Goal: Task Accomplishment & Management: Use online tool/utility

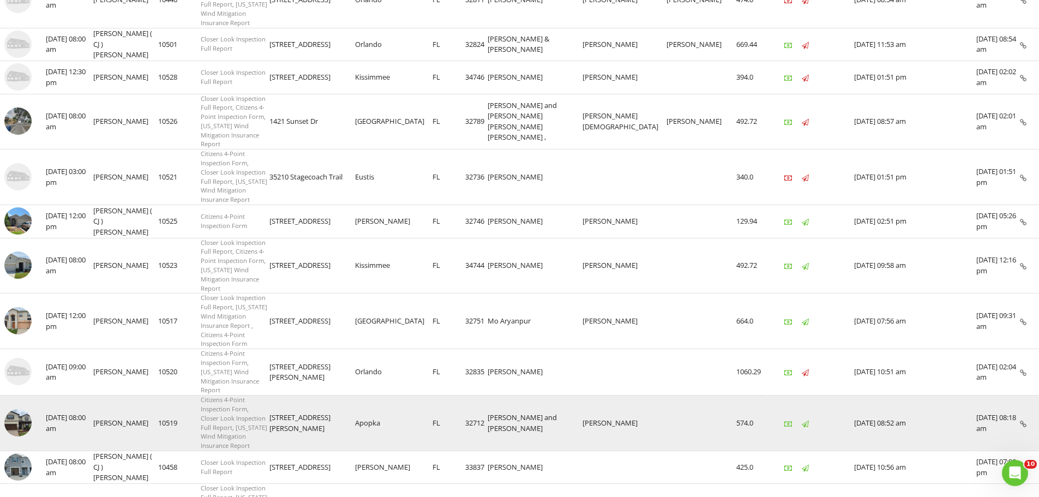
scroll to position [577, 0]
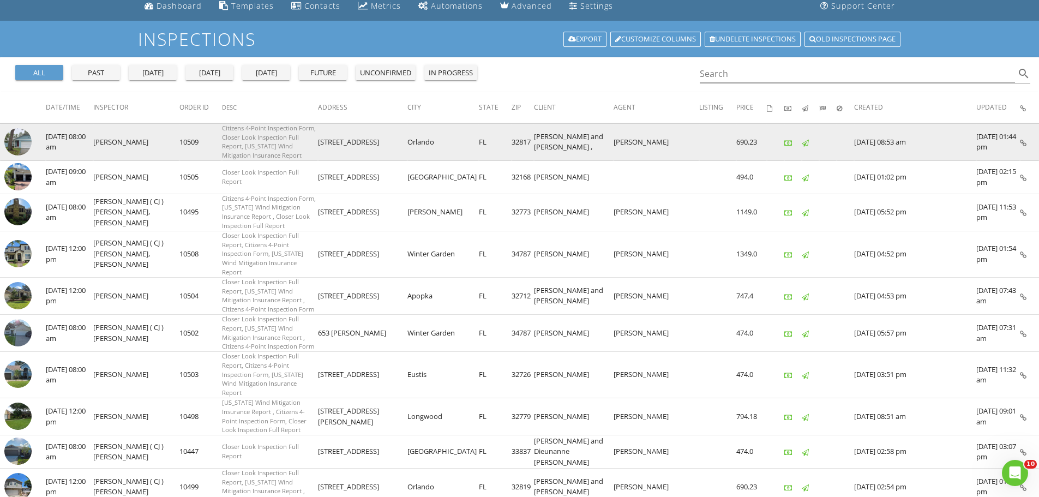
scroll to position [55, 0]
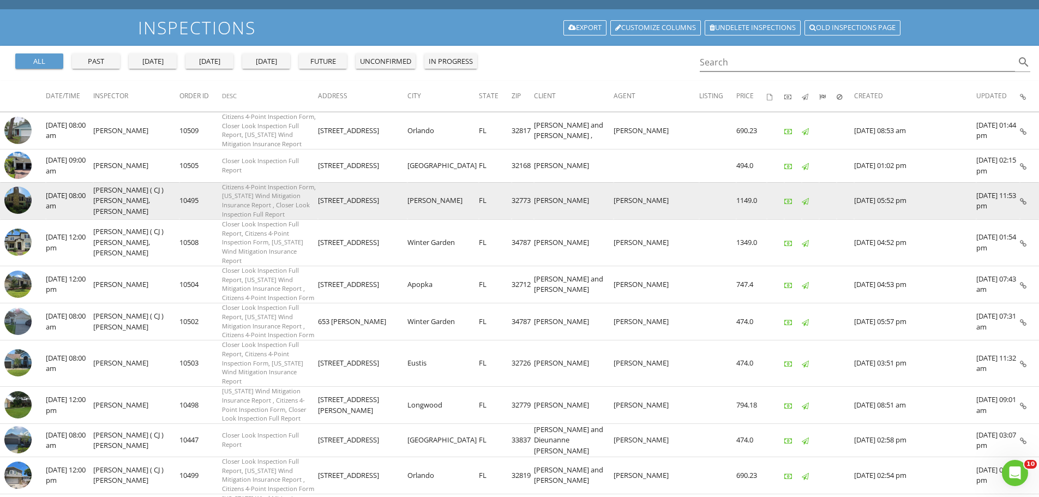
click at [14, 192] on img at bounding box center [17, 199] width 27 height 27
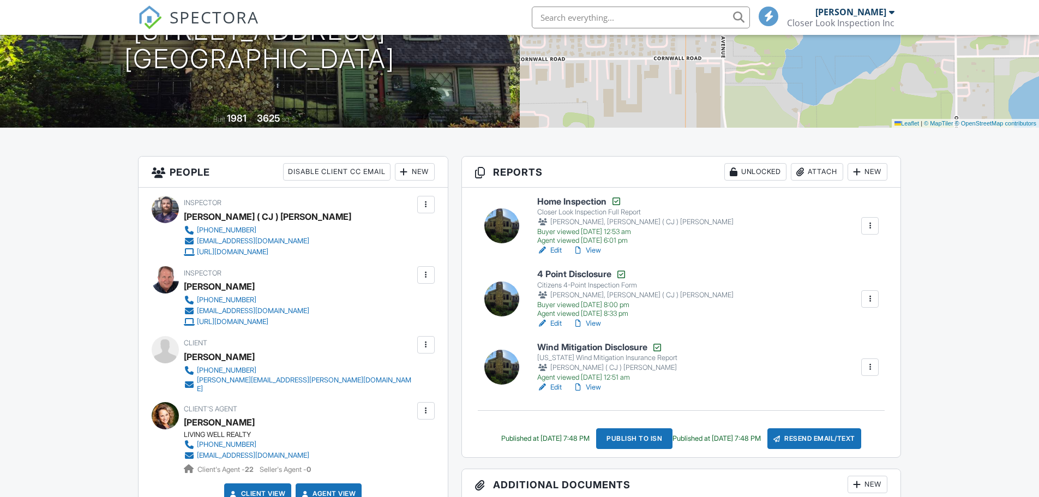
click at [594, 251] on link "View" at bounding box center [587, 250] width 28 height 11
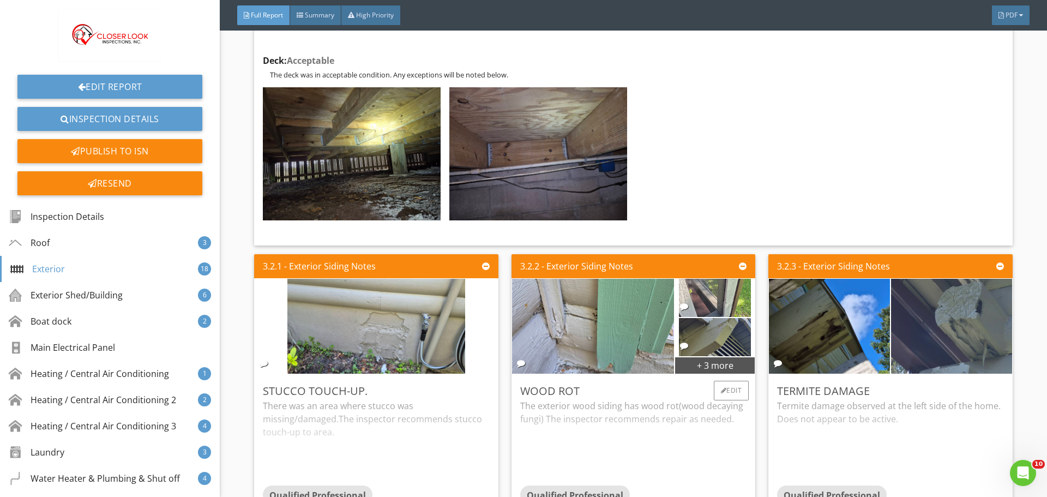
scroll to position [3871, 0]
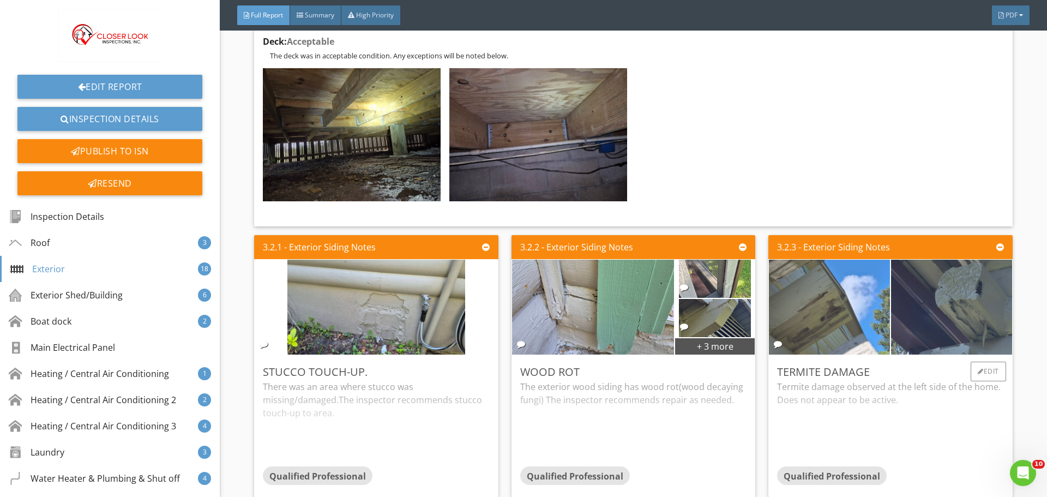
click at [832, 299] on img at bounding box center [829, 306] width 178 height 237
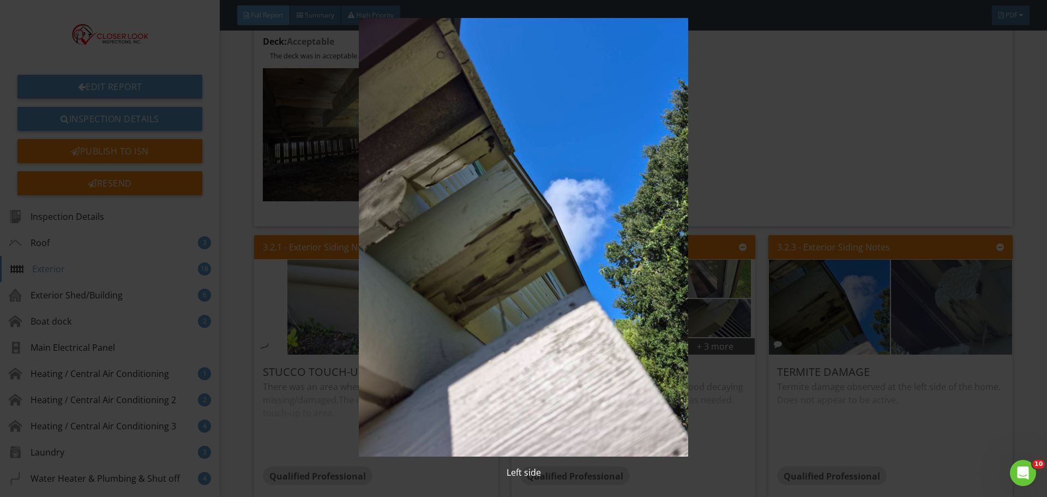
click at [740, 174] on img at bounding box center [523, 237] width 961 height 439
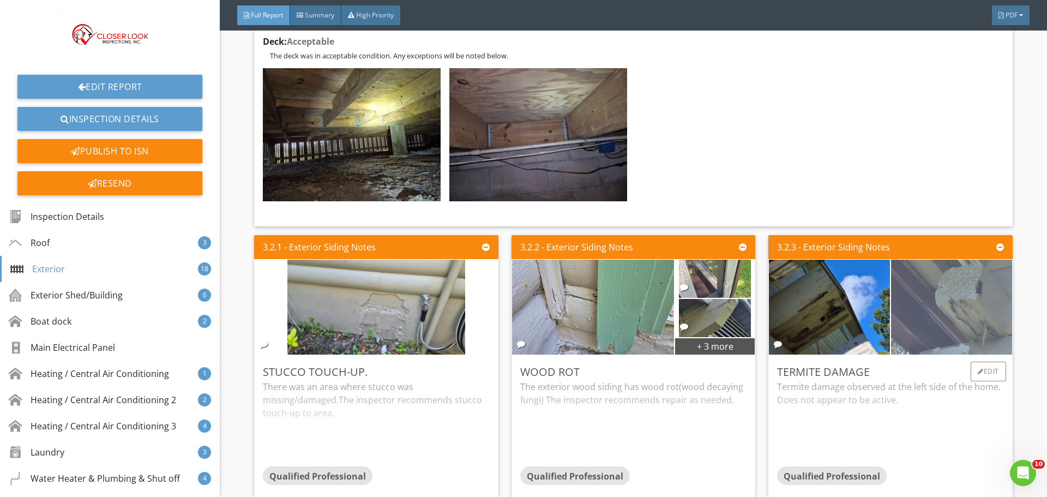
click at [931, 308] on img at bounding box center [952, 306] width 178 height 237
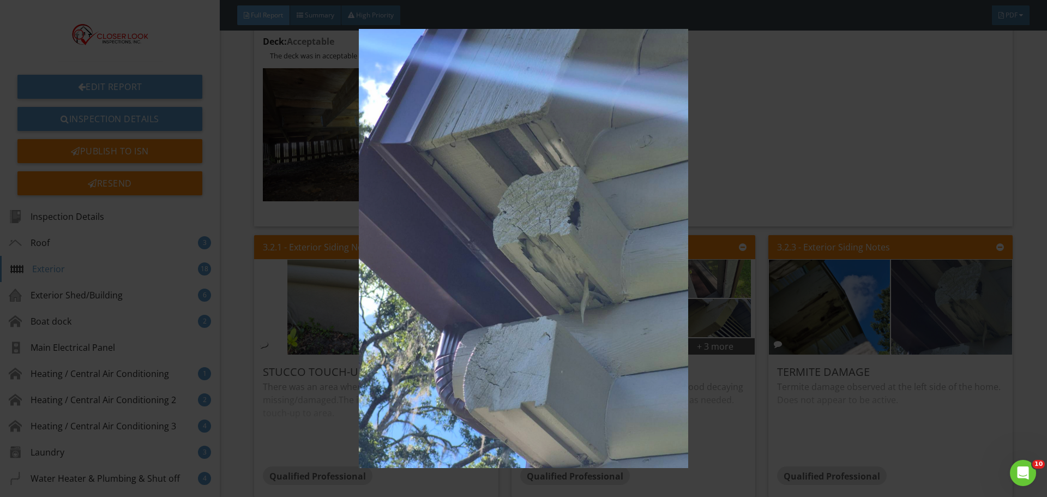
click at [938, 256] on img at bounding box center [523, 248] width 961 height 439
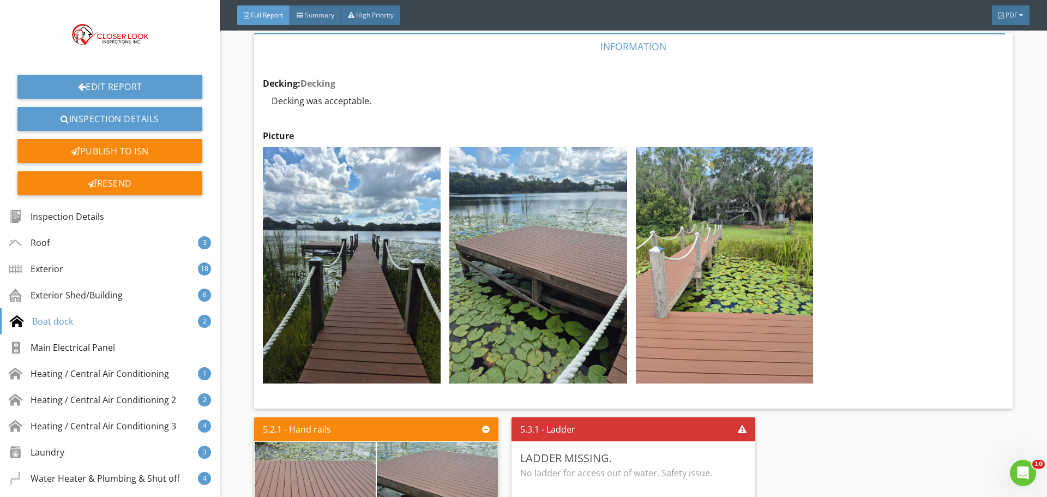
scroll to position [6925, 0]
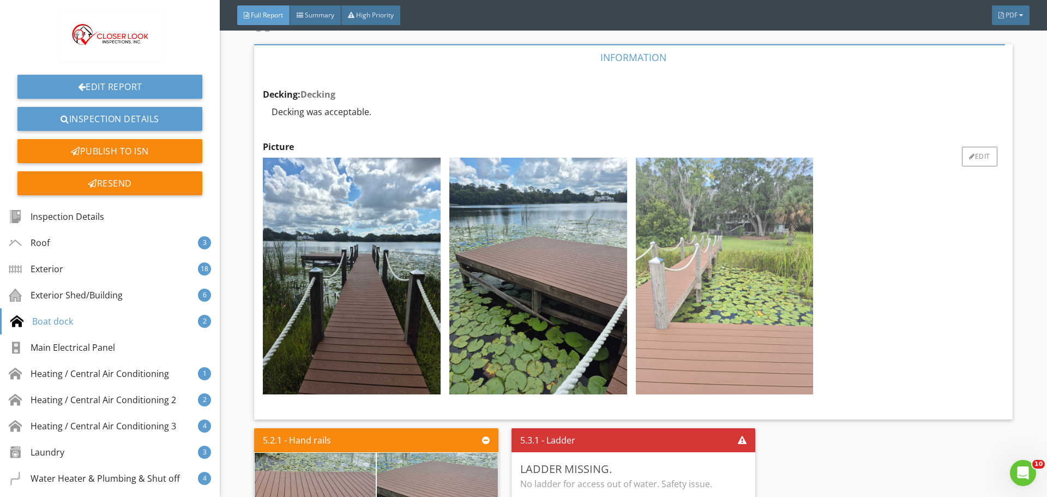
click at [727, 278] on img at bounding box center [725, 276] width 178 height 237
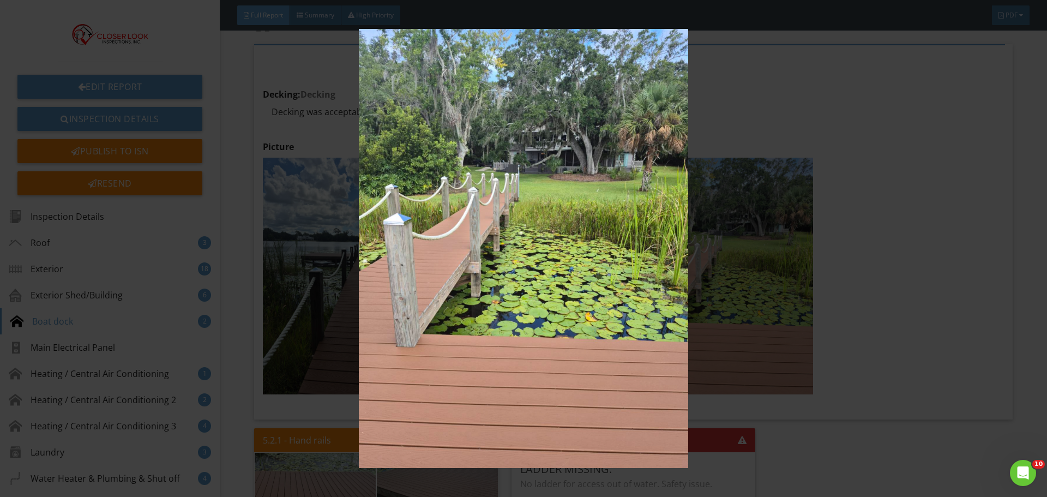
click at [920, 181] on img at bounding box center [523, 248] width 961 height 439
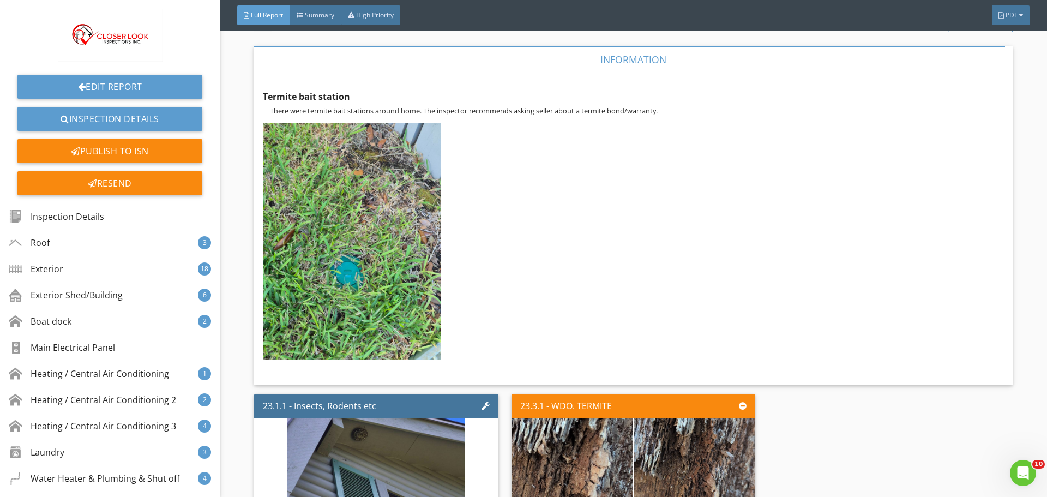
scroll to position [35551, 0]
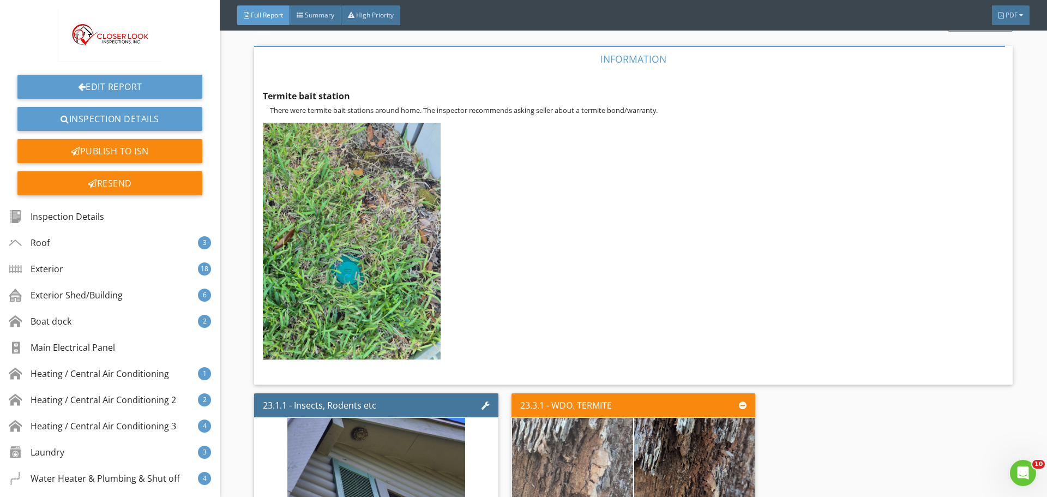
click at [586, 346] on img at bounding box center [573, 464] width 178 height 237
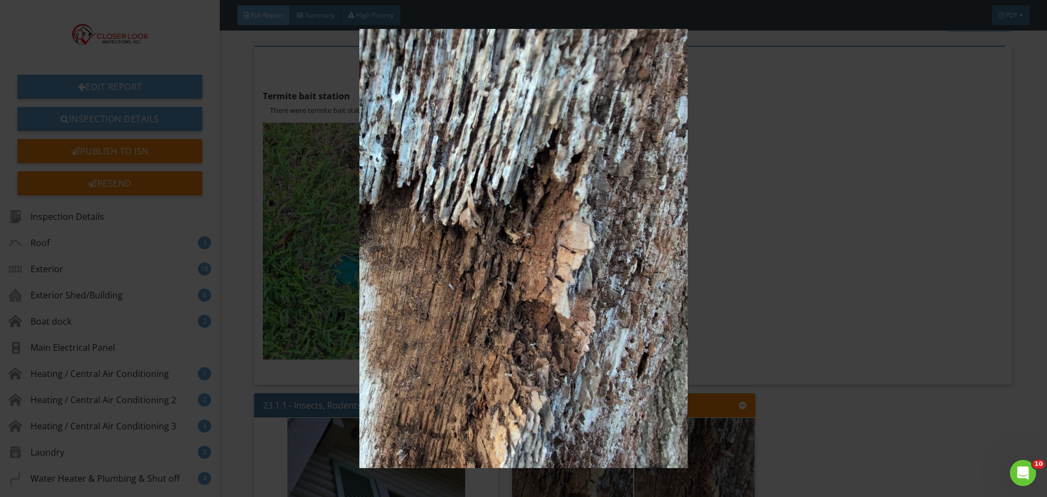
click at [814, 290] on img at bounding box center [523, 248] width 961 height 439
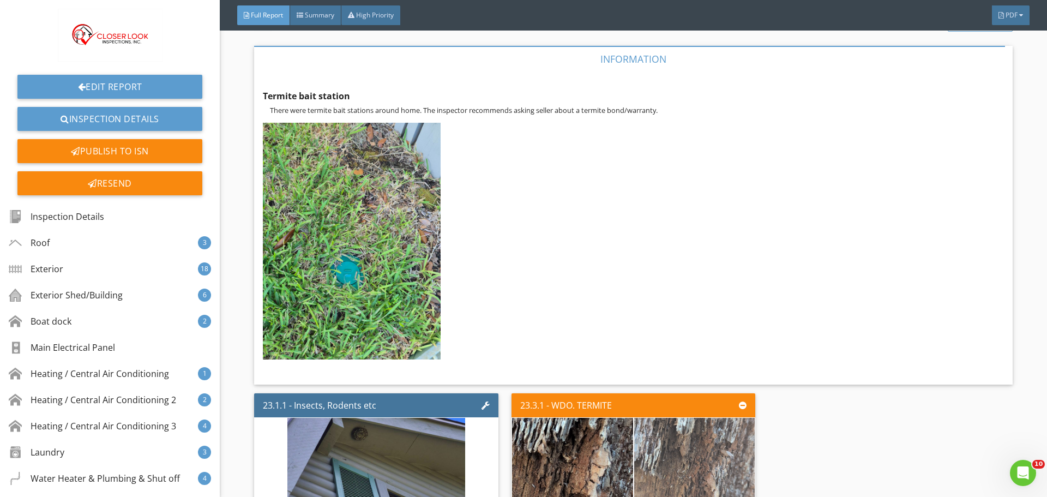
click at [684, 346] on img at bounding box center [694, 464] width 178 height 237
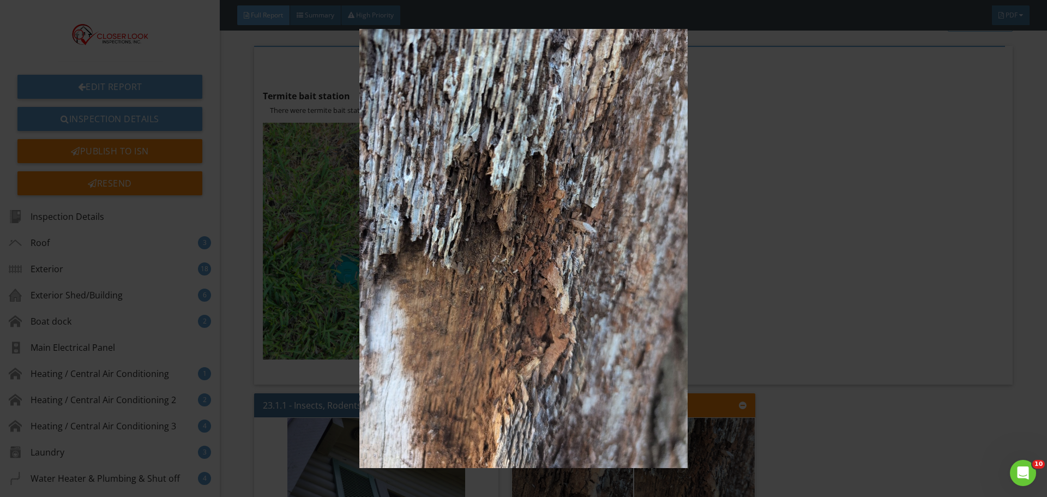
click at [787, 294] on img at bounding box center [523, 248] width 961 height 439
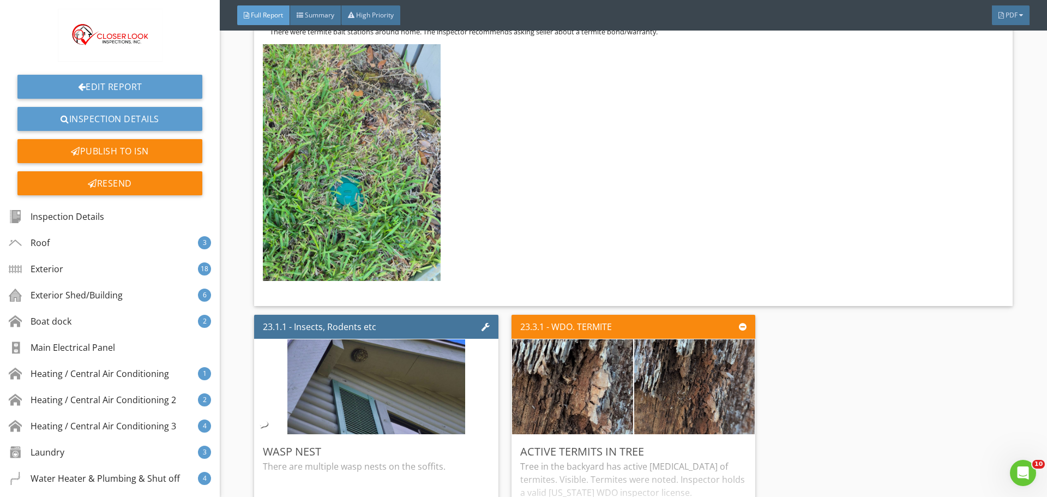
scroll to position [35606, 0]
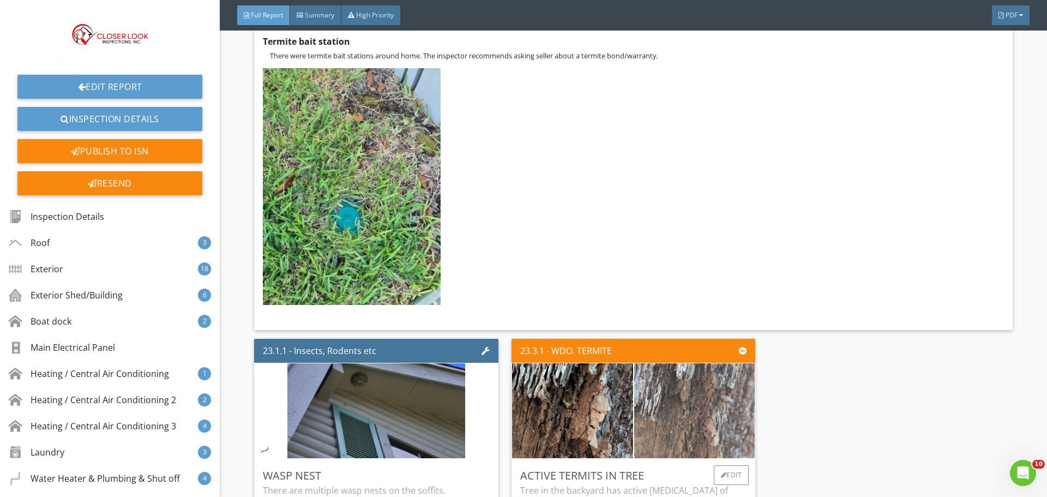
click at [687, 292] on img at bounding box center [694, 410] width 178 height 237
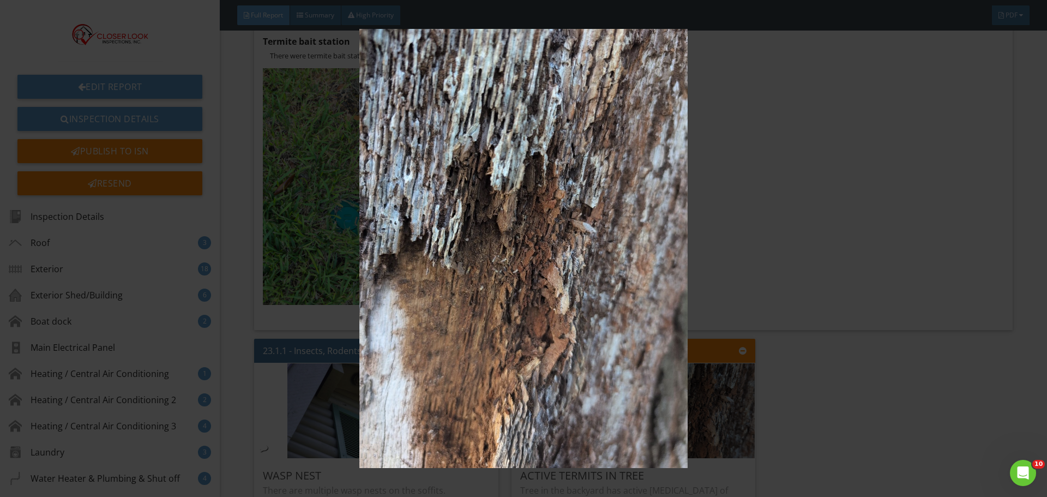
click at [842, 270] on img at bounding box center [523, 248] width 961 height 439
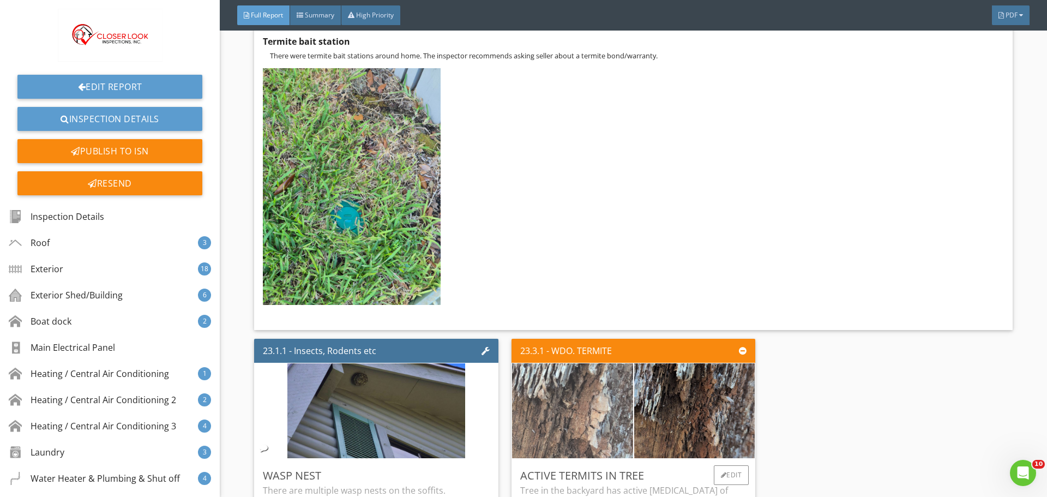
click at [575, 292] on img at bounding box center [573, 410] width 178 height 237
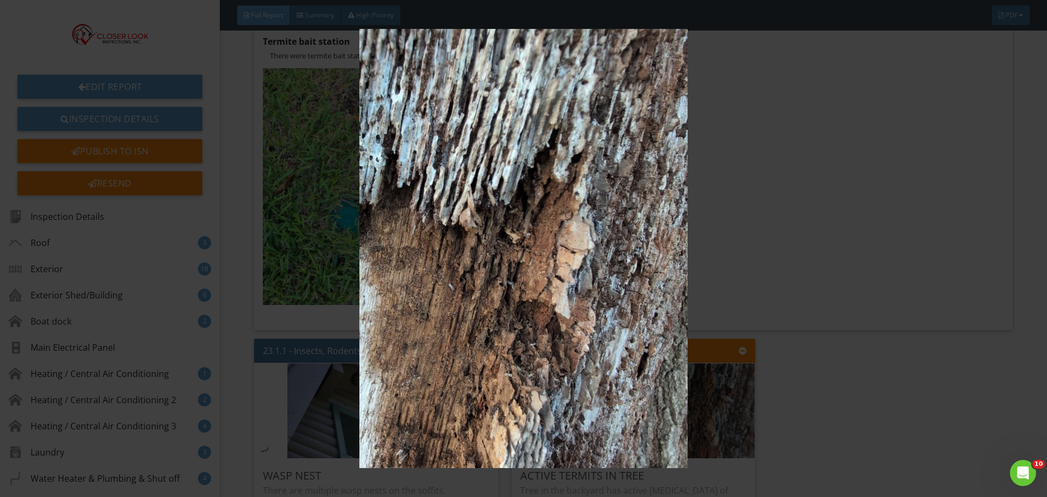
drag, startPoint x: 823, startPoint y: 252, endPoint x: 814, endPoint y: 254, distance: 10.1
click at [824, 252] on img at bounding box center [523, 248] width 961 height 439
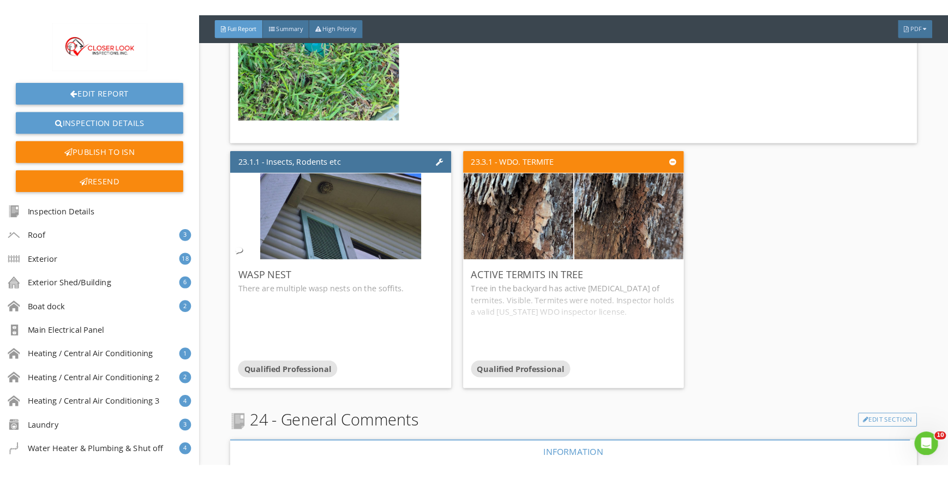
scroll to position [35660, 0]
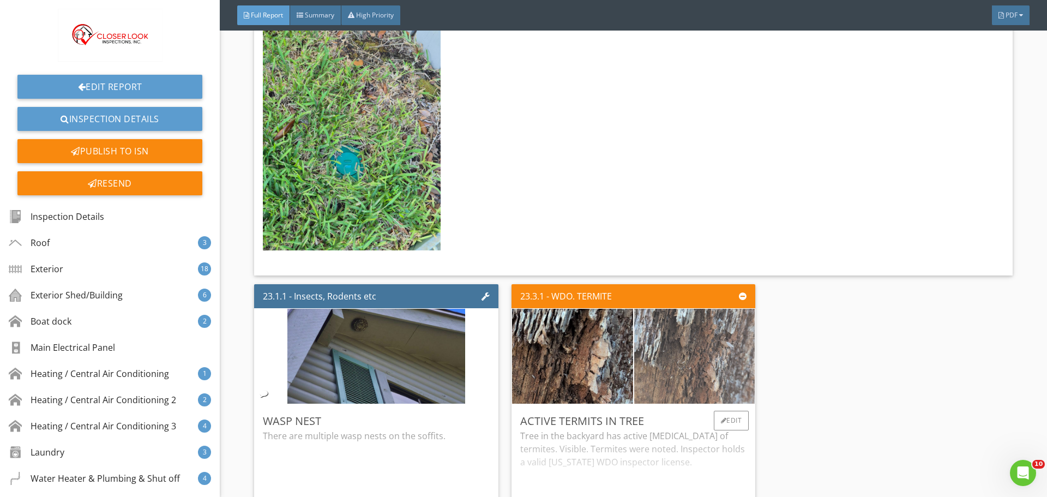
click at [679, 237] on img at bounding box center [694, 355] width 178 height 237
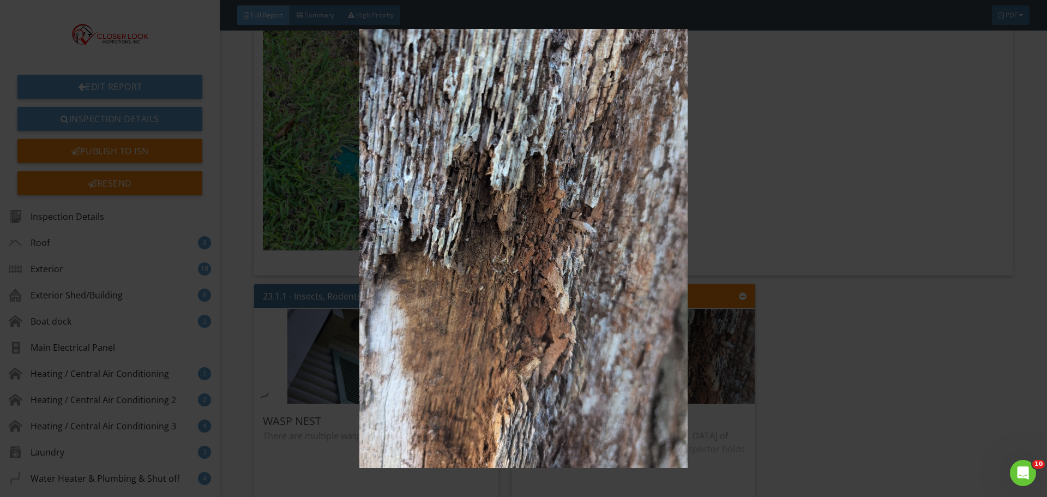
click at [890, 266] on img at bounding box center [523, 248] width 961 height 439
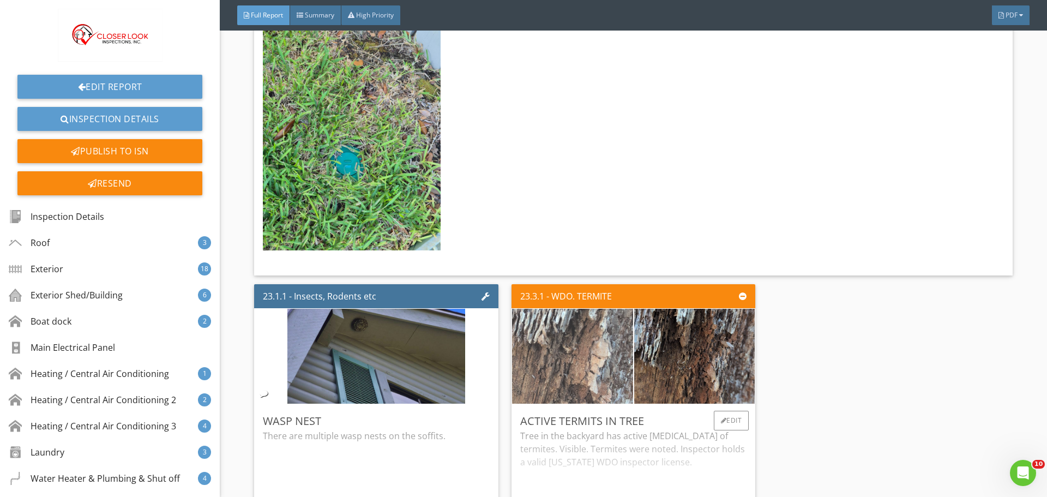
click at [586, 237] on img at bounding box center [573, 355] width 178 height 237
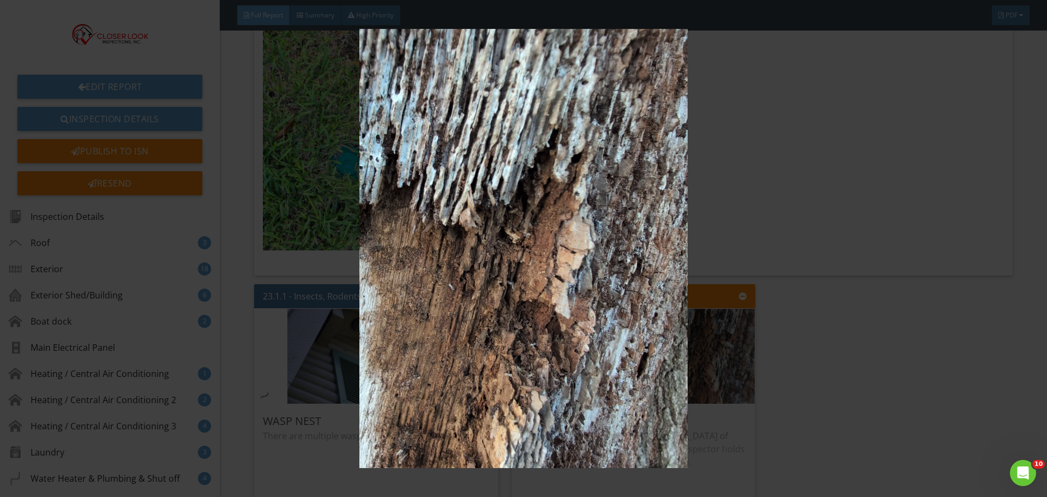
click at [856, 261] on img at bounding box center [523, 248] width 961 height 439
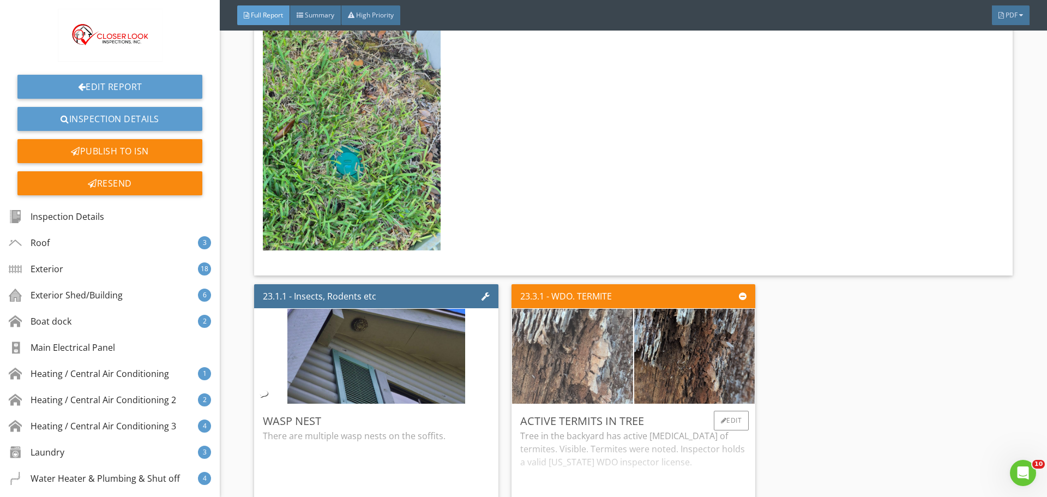
click at [586, 237] on img at bounding box center [573, 355] width 178 height 237
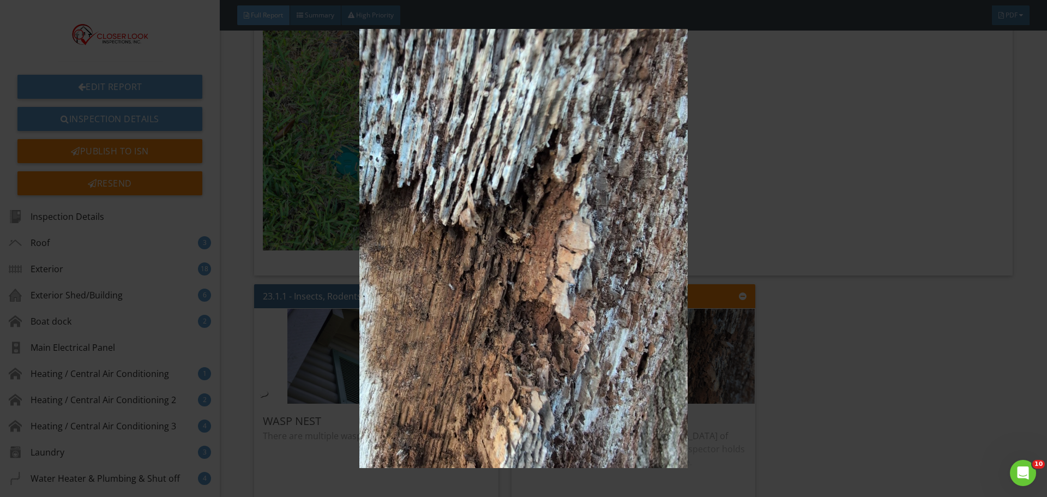
drag, startPoint x: 778, startPoint y: 316, endPoint x: 760, endPoint y: 253, distance: 65.2
click at [779, 315] on img at bounding box center [523, 248] width 961 height 439
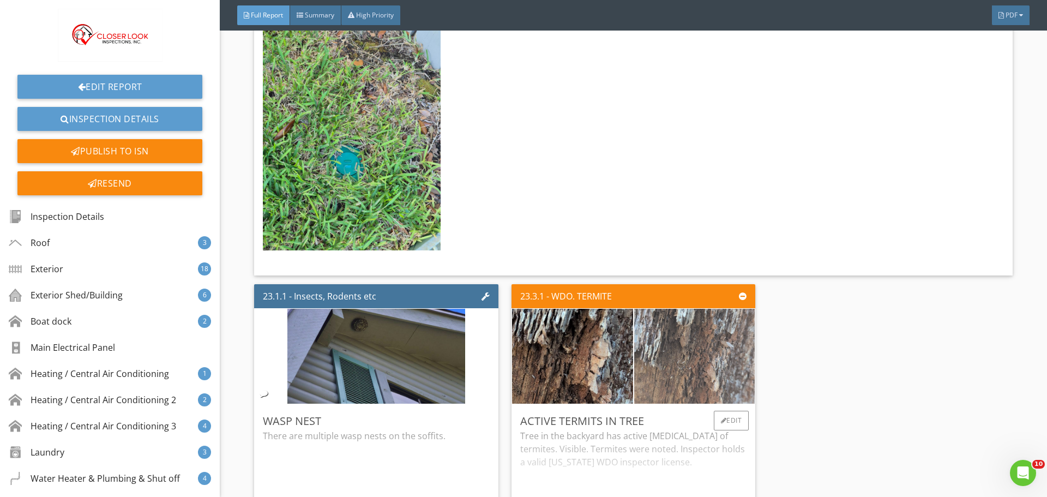
click at [709, 237] on img at bounding box center [694, 355] width 178 height 237
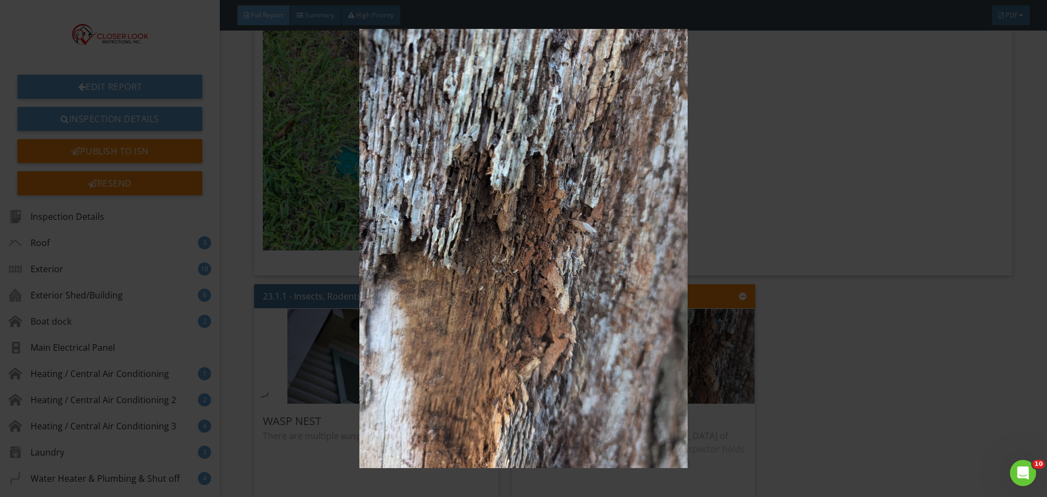
click at [841, 267] on img at bounding box center [523, 248] width 961 height 439
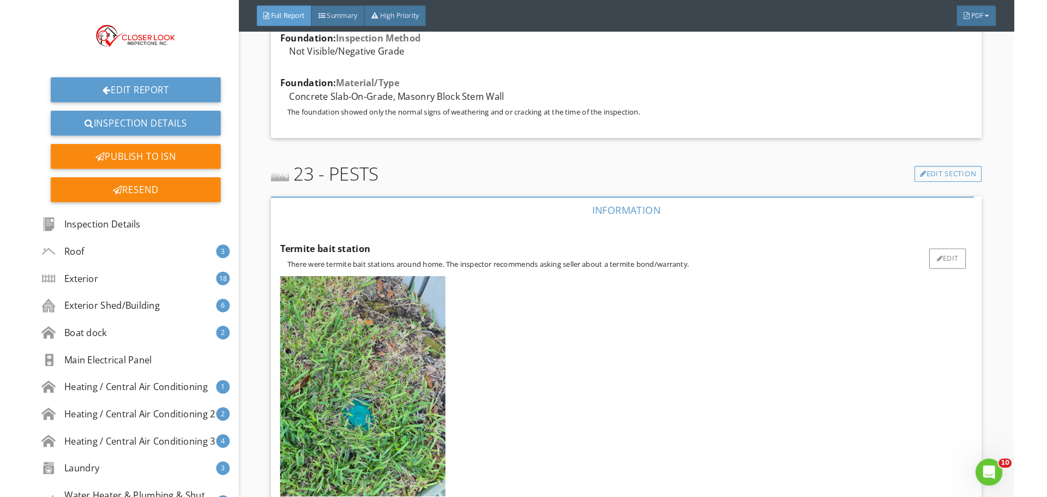
scroll to position [33970, 0]
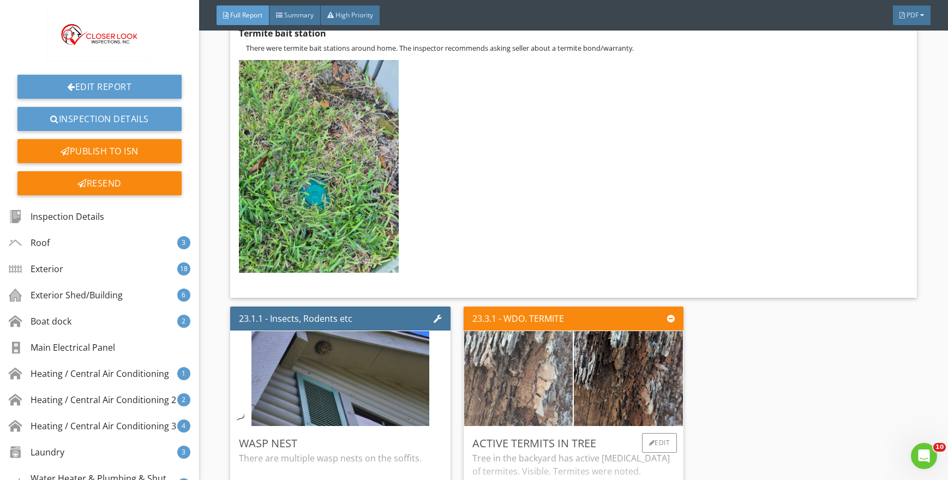
click at [524, 260] on img at bounding box center [519, 378] width 178 height 237
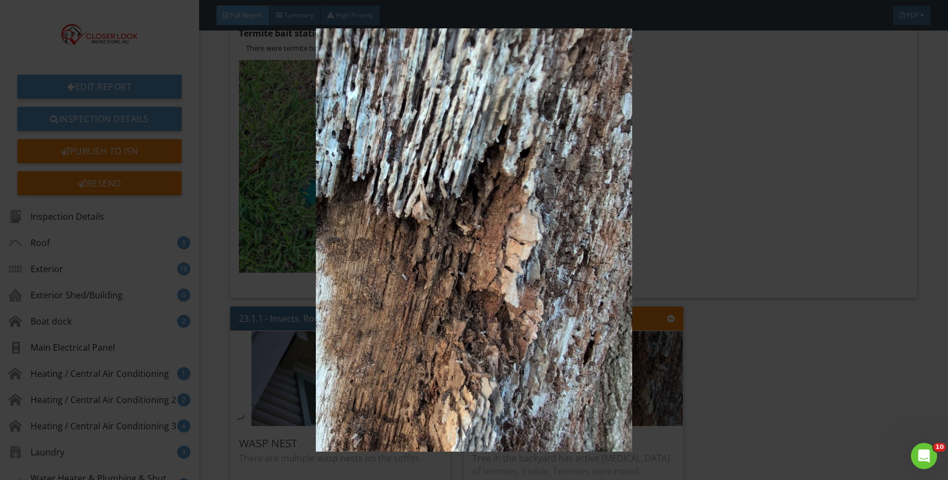
click at [714, 268] on img at bounding box center [473, 239] width 867 height 423
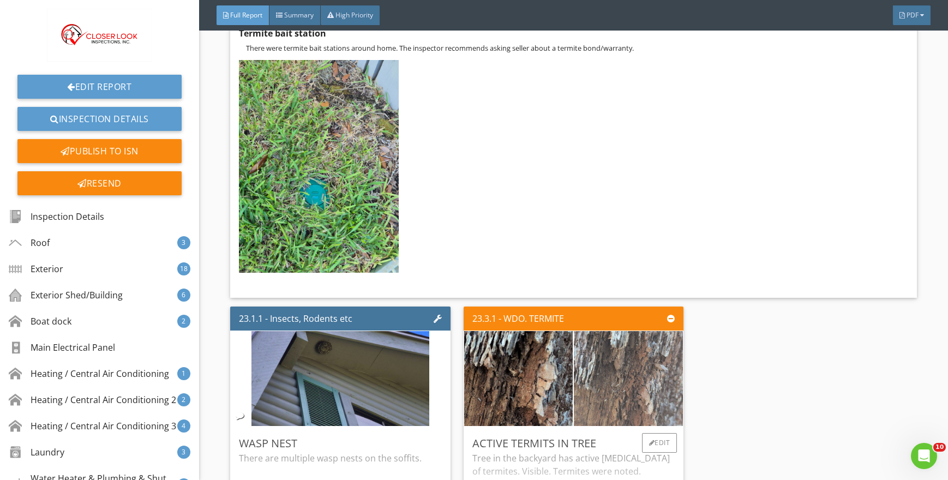
click at [639, 260] on img at bounding box center [628, 378] width 178 height 237
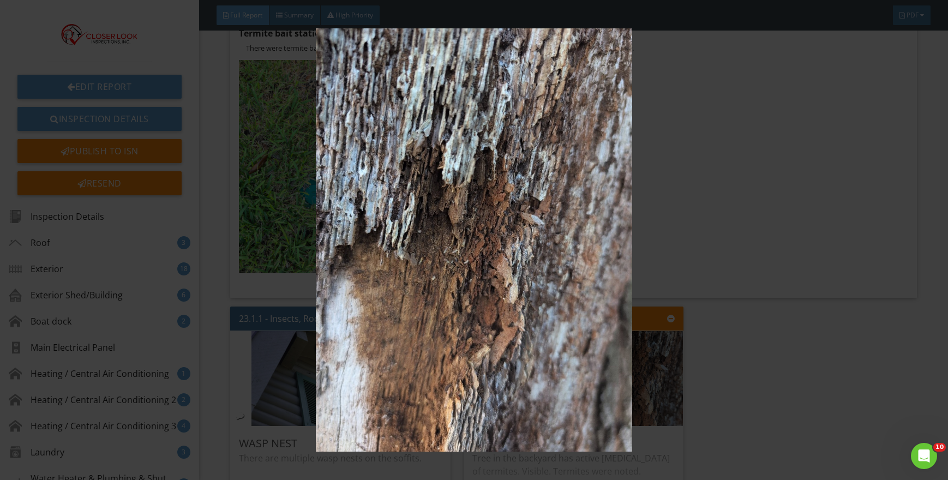
click at [816, 259] on img at bounding box center [473, 239] width 867 height 423
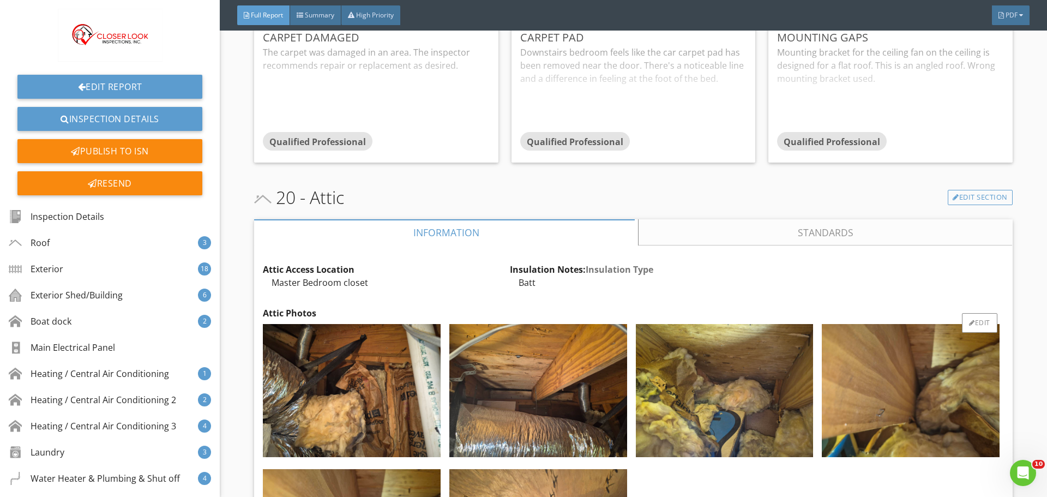
scroll to position [32104, 0]
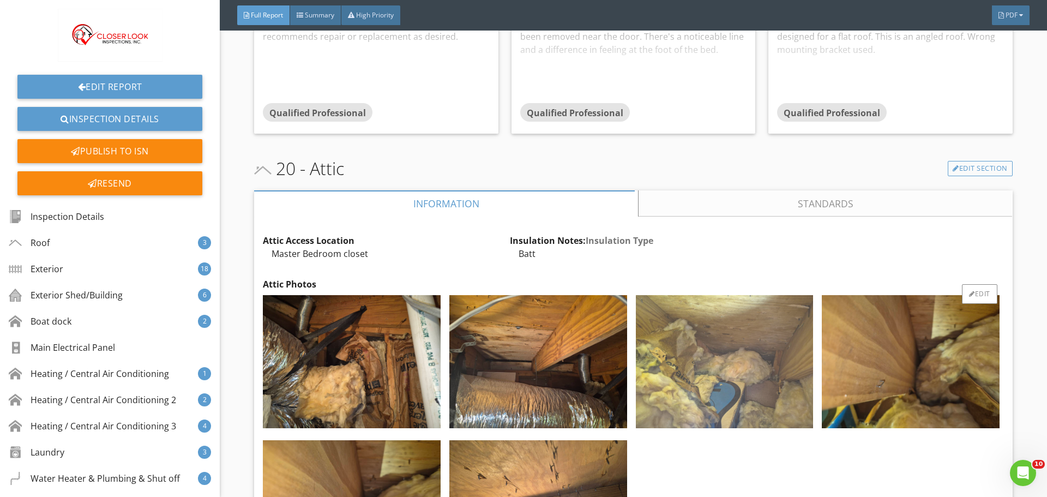
click at [695, 295] on img at bounding box center [725, 361] width 178 height 133
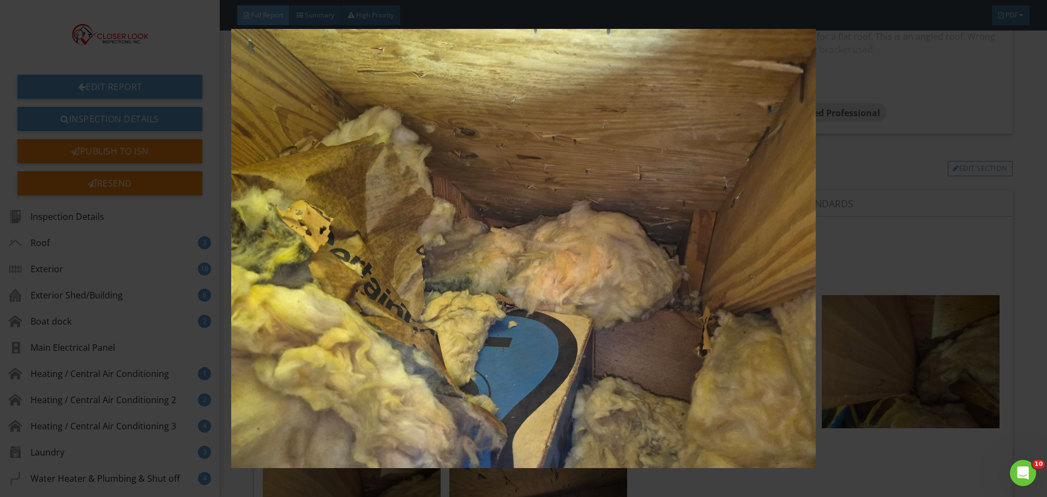
click at [918, 281] on img at bounding box center [523, 248] width 961 height 439
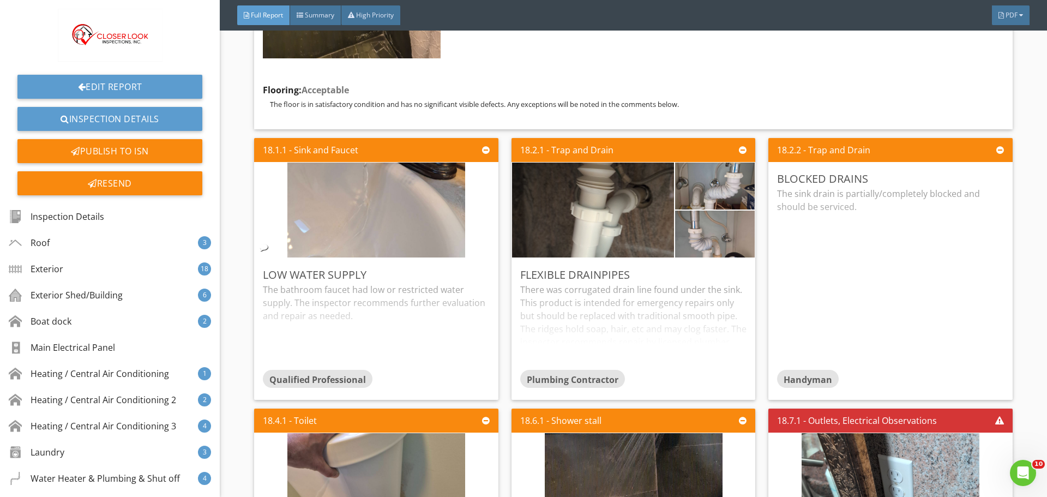
scroll to position [29814, 0]
